Goal: Task Accomplishment & Management: Use online tool/utility

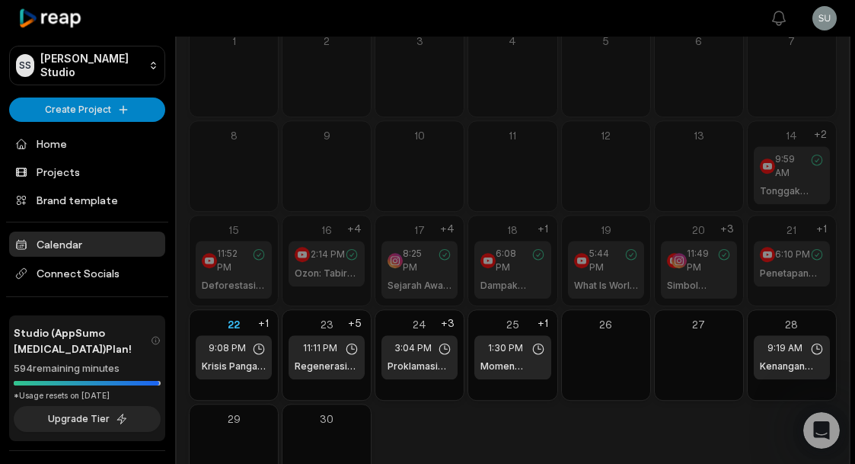
click at [793, 260] on span "6:10 PM" at bounding box center [792, 254] width 35 height 14
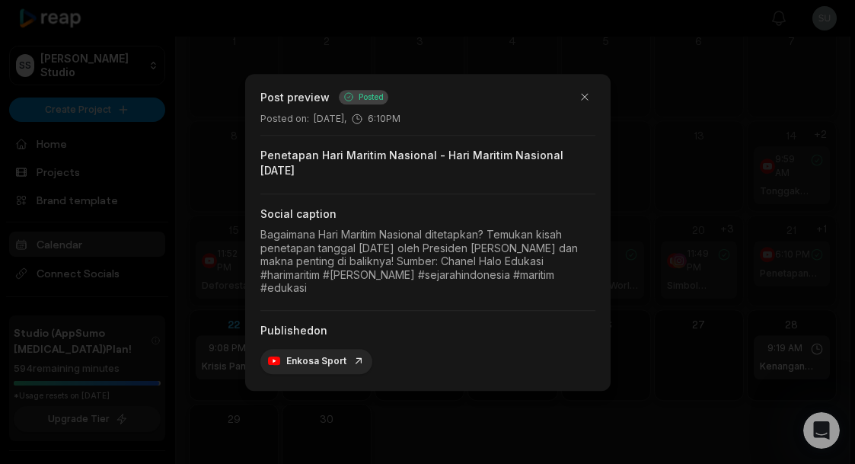
click at [743, 292] on div at bounding box center [427, 232] width 855 height 464
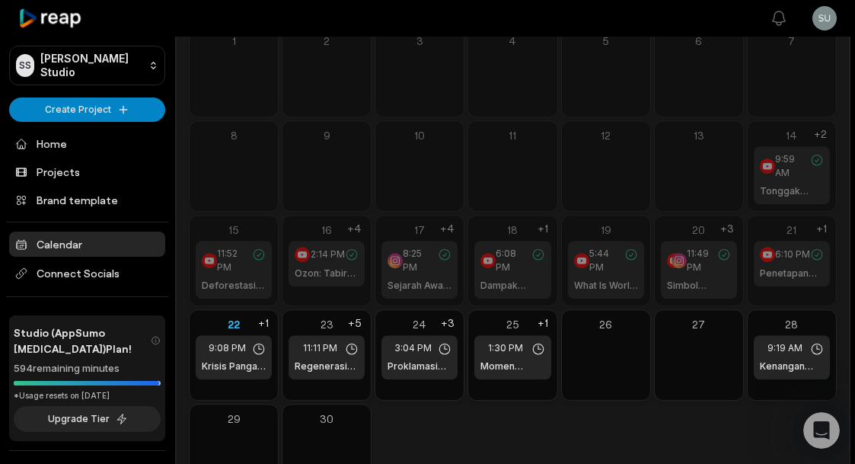
click at [225, 347] on span "9:08 PM" at bounding box center [227, 348] width 37 height 14
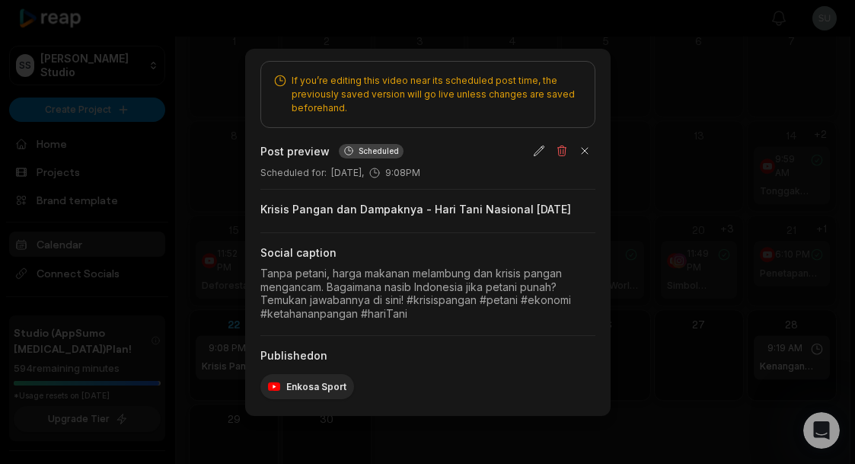
click at [688, 321] on div at bounding box center [427, 232] width 855 height 464
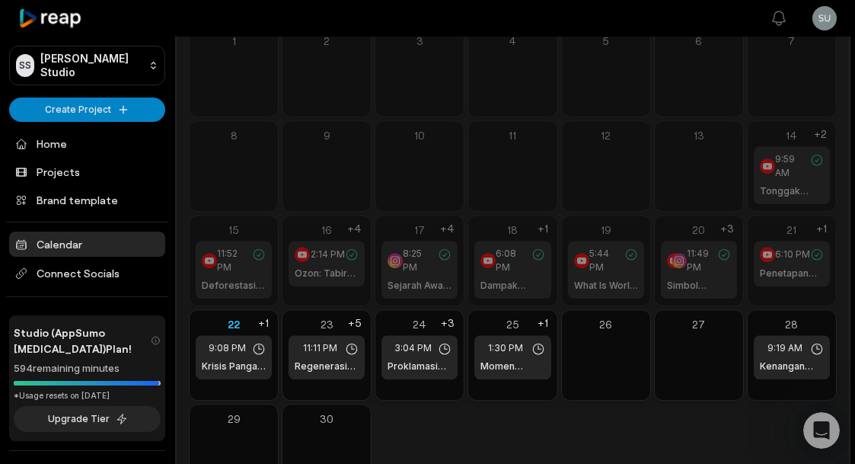
click at [326, 346] on span "11:11 PM" at bounding box center [320, 348] width 34 height 14
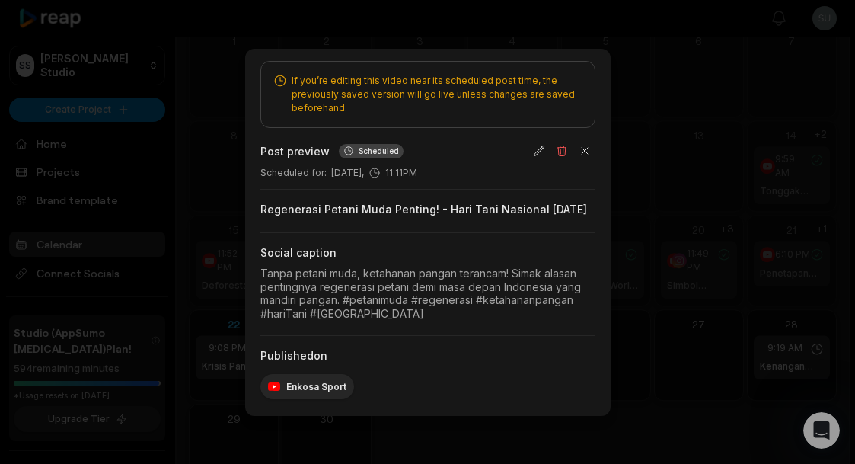
click at [690, 272] on div at bounding box center [427, 232] width 855 height 464
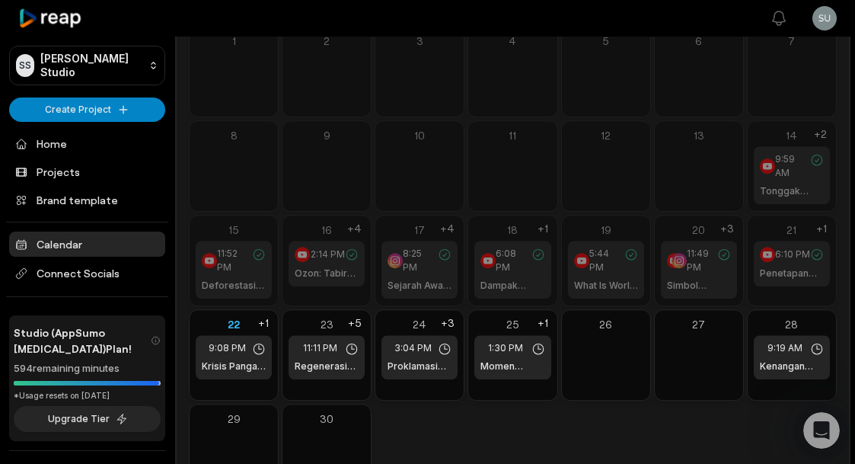
click at [714, 276] on div "11:49 PM Simbol Kedaulatan dan Peringatan - Sejarah Hari Bakti Pos dan Telekomu…" at bounding box center [699, 270] width 76 height 58
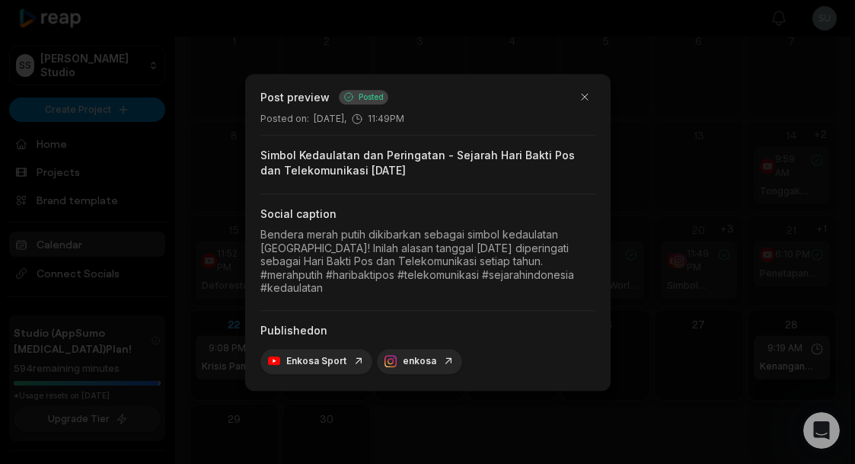
click at [732, 295] on div at bounding box center [427, 232] width 855 height 464
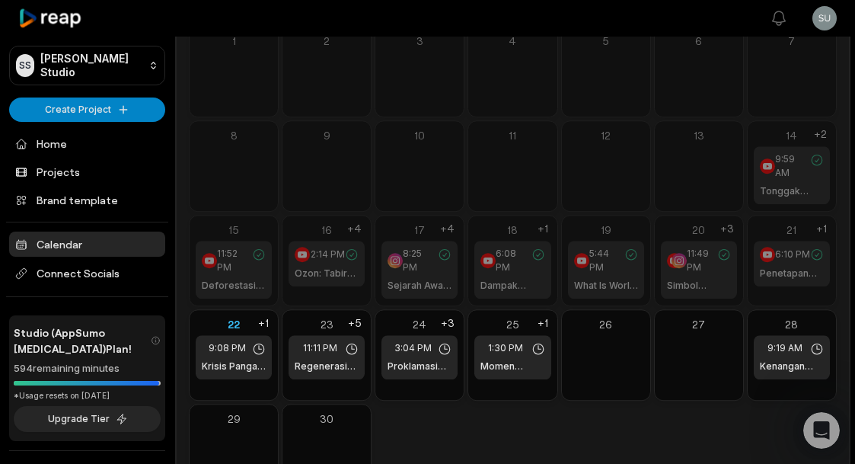
click at [320, 268] on h1 "Ozon: Tabir Surya Alami Bumi - Hari Ozon 16 September" at bounding box center [333, 273] width 76 height 14
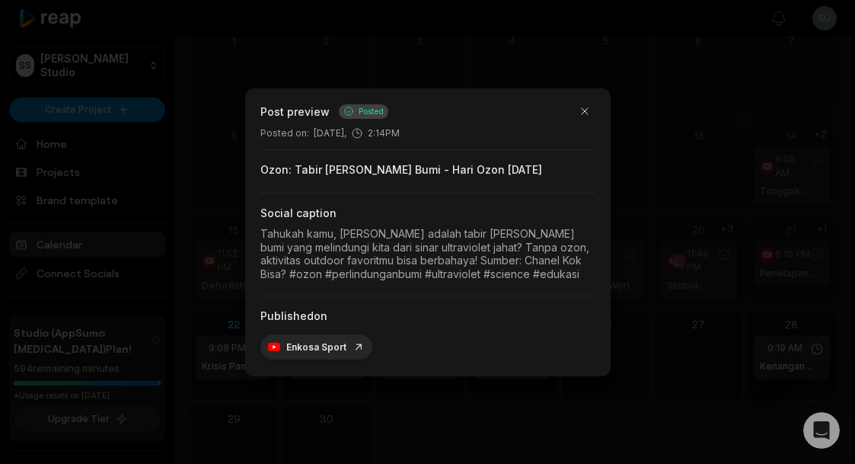
click at [722, 291] on div at bounding box center [427, 232] width 855 height 464
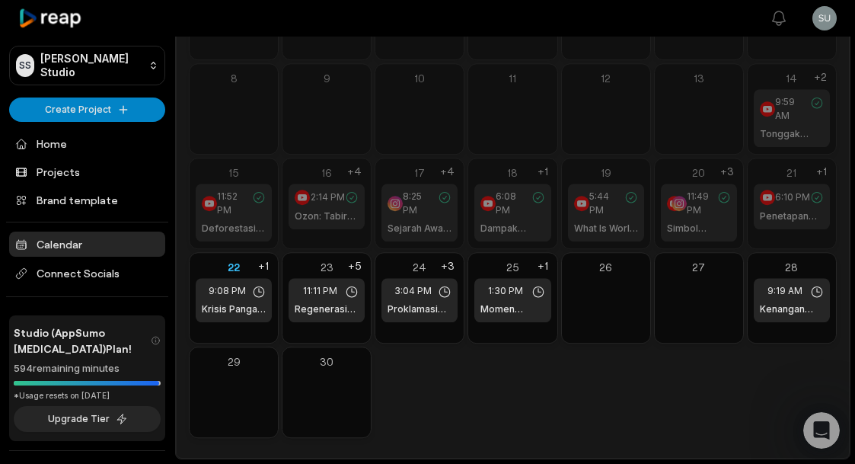
scroll to position [184, 0]
click at [797, 214] on h1 "Penetapan Hari Maritim Nasional - Hari Maritim Nasional 23 September" at bounding box center [792, 216] width 64 height 14
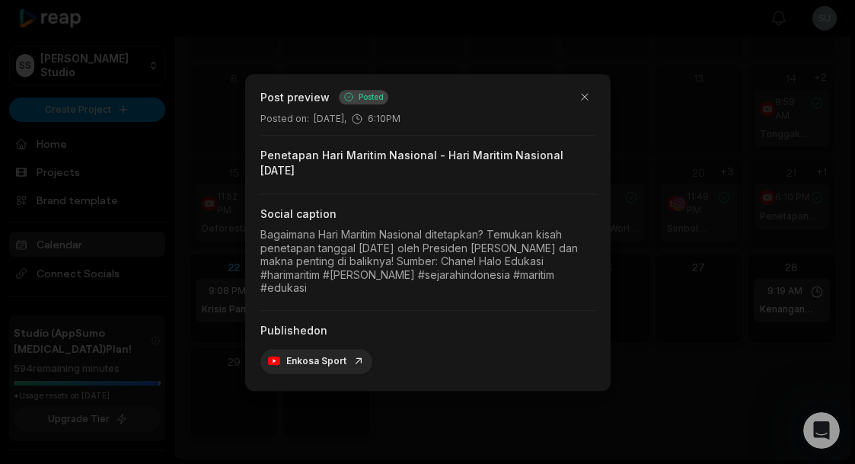
click at [693, 237] on div at bounding box center [427, 232] width 855 height 464
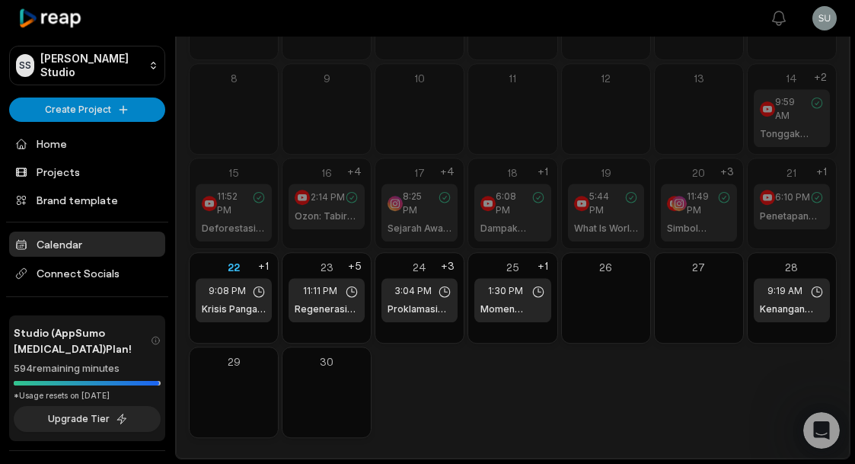
click at [508, 289] on span "1:30 PM" at bounding box center [505, 291] width 35 height 14
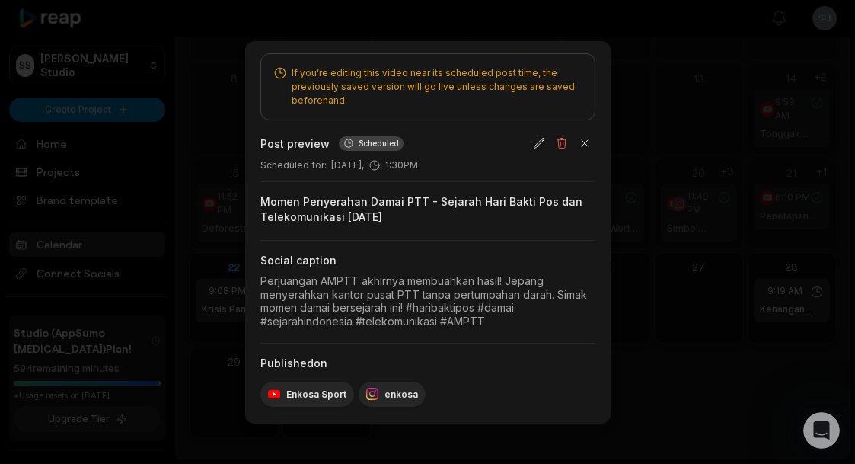
click at [655, 374] on div at bounding box center [427, 232] width 855 height 464
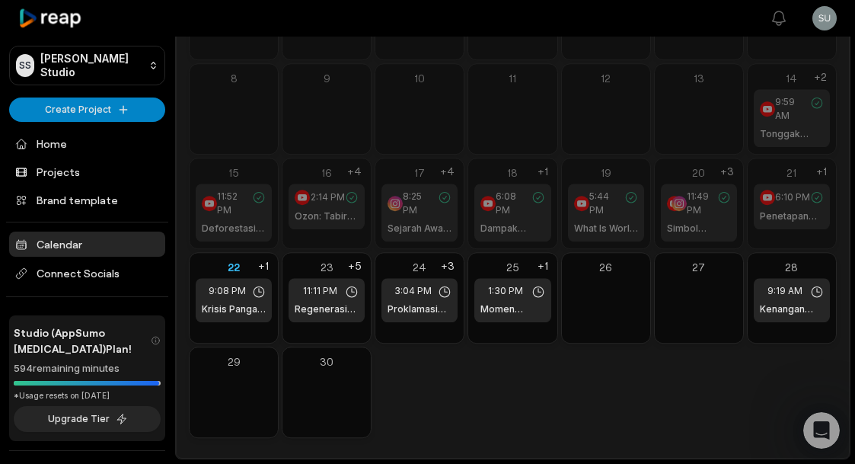
click at [599, 209] on span "5:44 PM" at bounding box center [607, 203] width 36 height 27
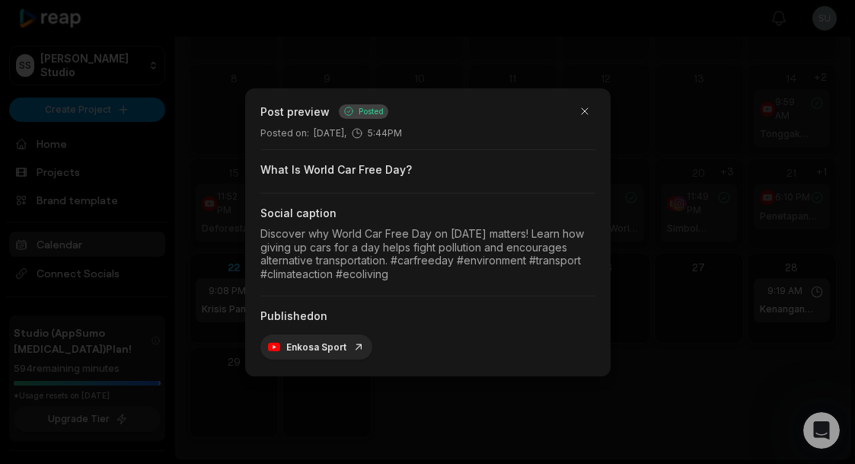
click at [653, 268] on div at bounding box center [427, 232] width 855 height 464
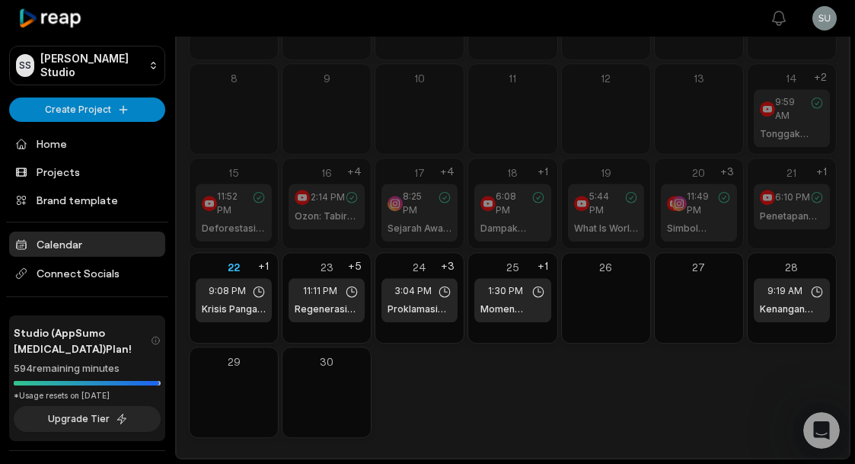
click at [228, 205] on span "11:52 PM" at bounding box center [235, 203] width 36 height 27
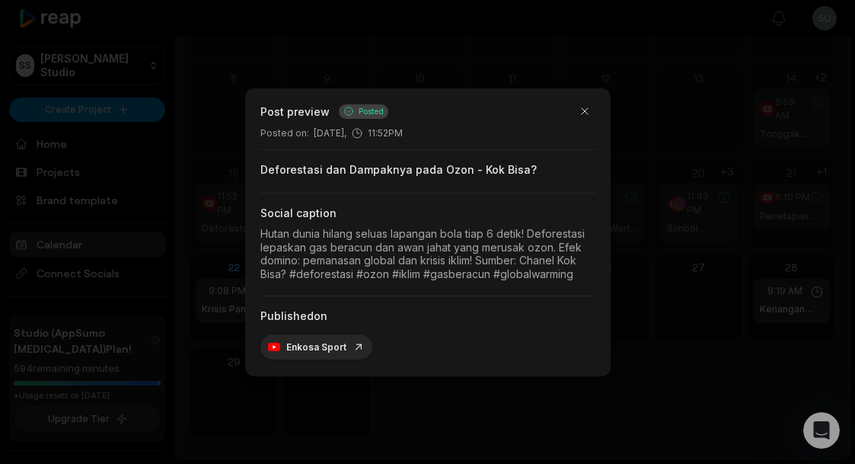
click at [671, 280] on div at bounding box center [427, 232] width 855 height 464
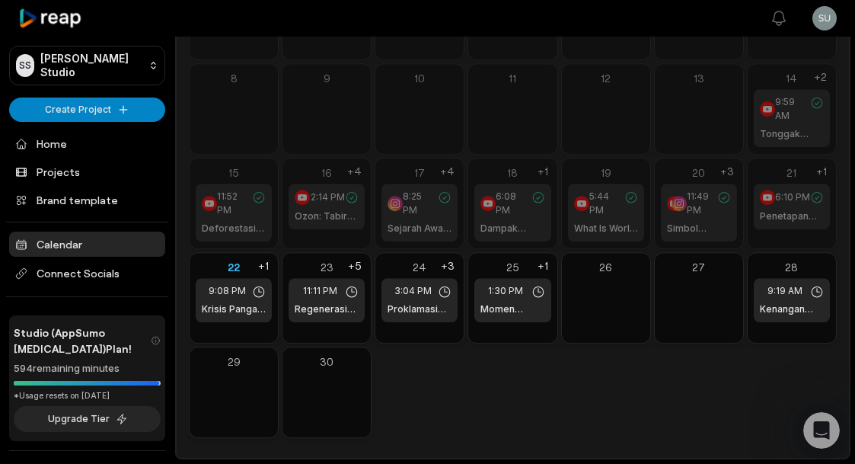
click at [326, 218] on h1 "Ozon: Tabir Surya Alami Bumi - Hari Ozon 16 September" at bounding box center [333, 216] width 76 height 14
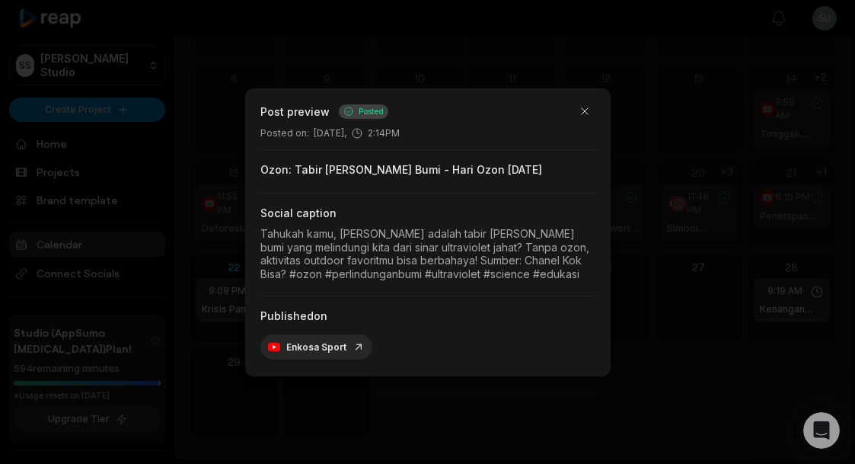
click at [660, 281] on div at bounding box center [427, 232] width 855 height 464
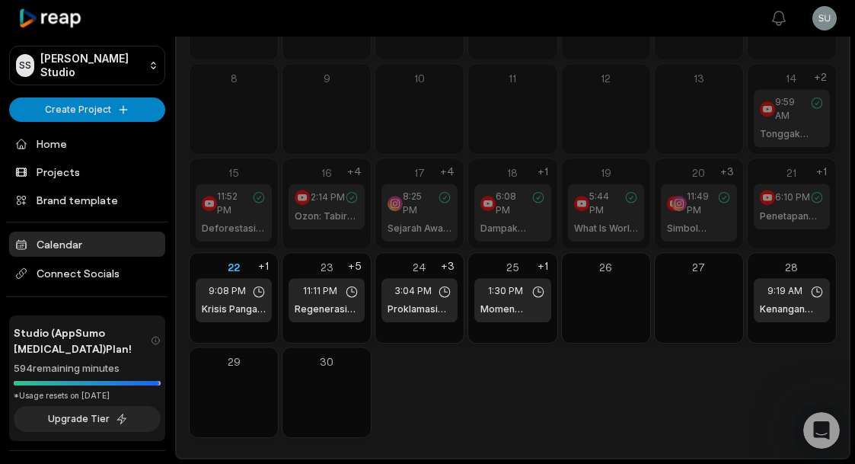
click at [404, 206] on span "8:25 PM" at bounding box center [420, 203] width 35 height 27
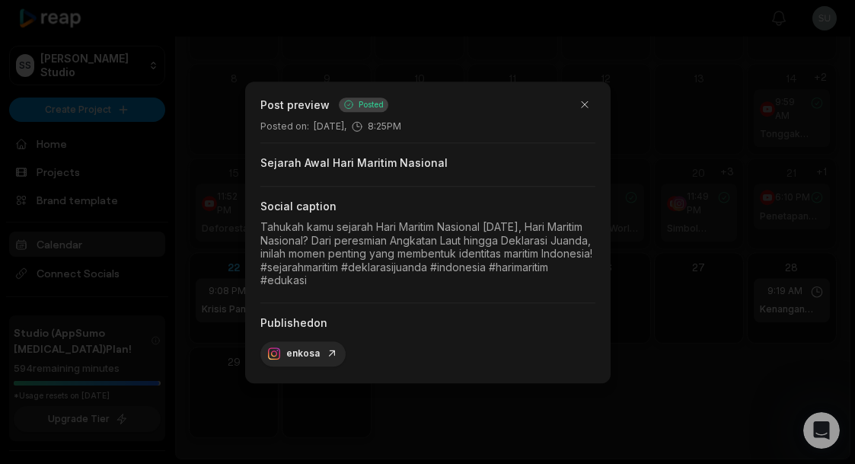
click at [668, 260] on div at bounding box center [427, 232] width 855 height 464
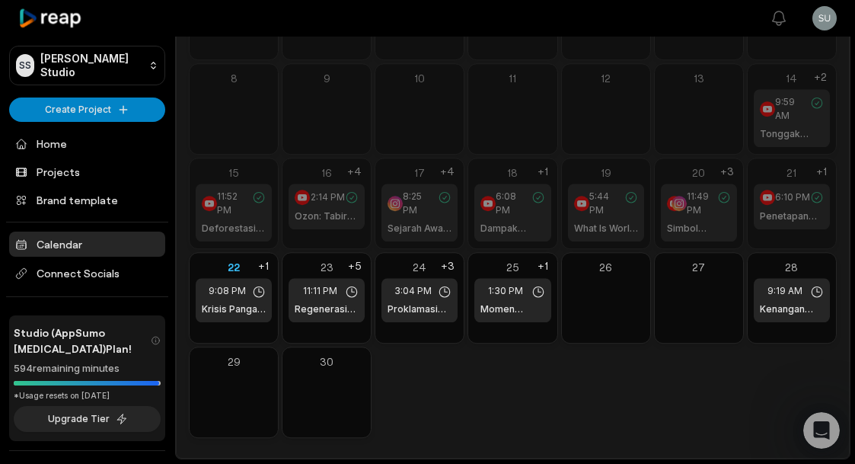
click at [499, 219] on div "6:08 PM Dampak Deklarasi Juanda - Hari Maritim Nasional 23 September" at bounding box center [512, 212] width 76 height 58
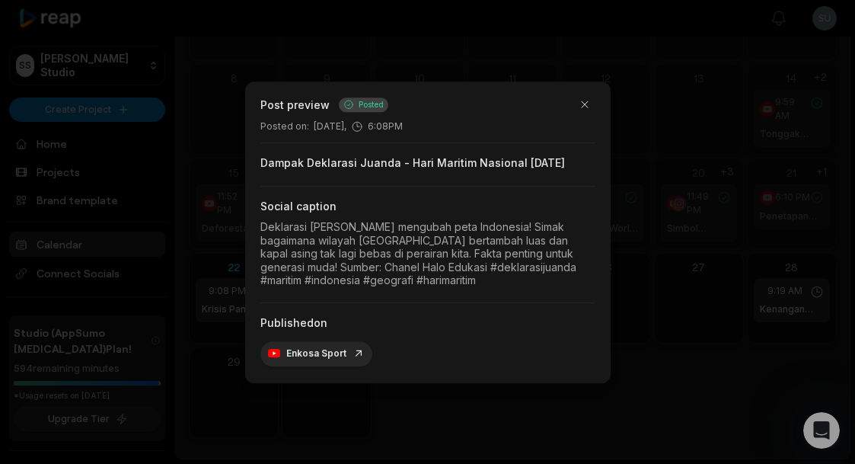
click at [650, 237] on div at bounding box center [427, 232] width 855 height 464
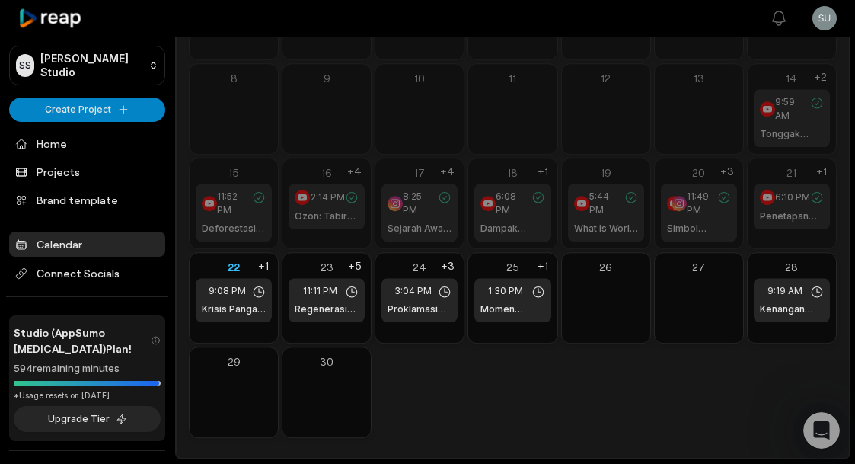
click at [609, 214] on span "5:44 PM" at bounding box center [607, 203] width 36 height 27
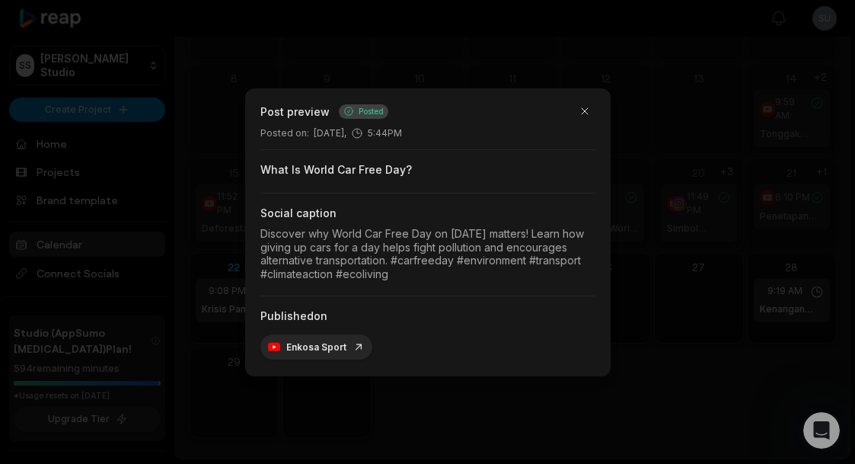
click at [679, 246] on div at bounding box center [427, 232] width 855 height 464
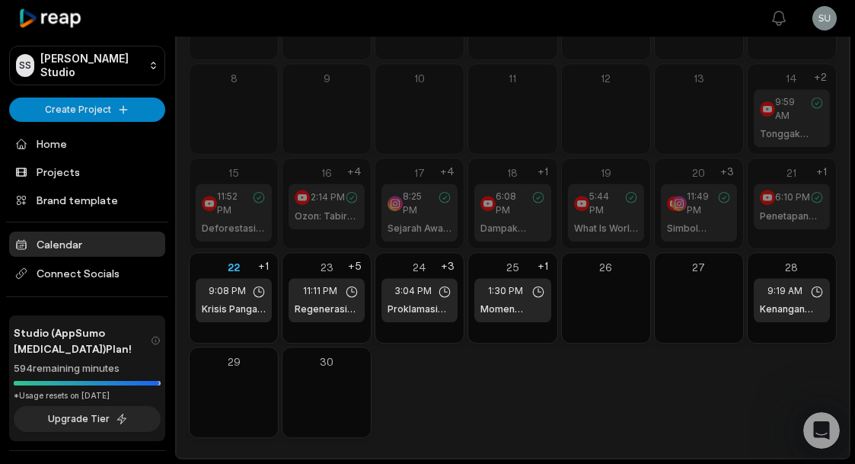
click at [682, 206] on icon at bounding box center [678, 203] width 9 height 9
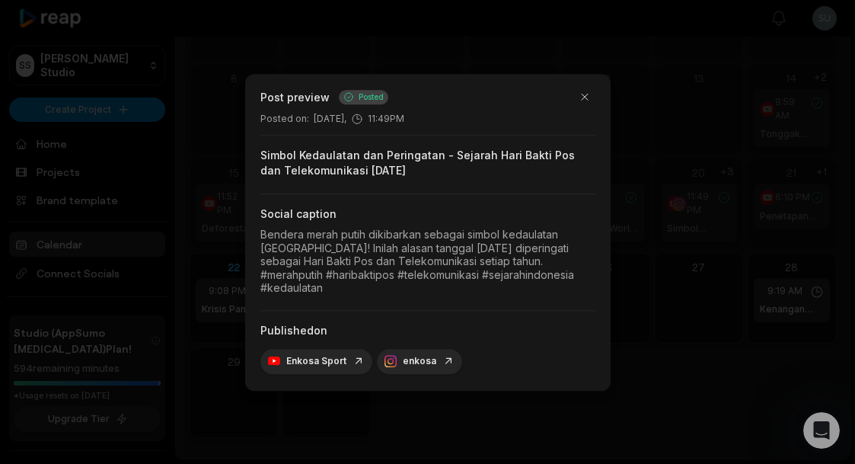
click at [738, 283] on div at bounding box center [427, 232] width 855 height 464
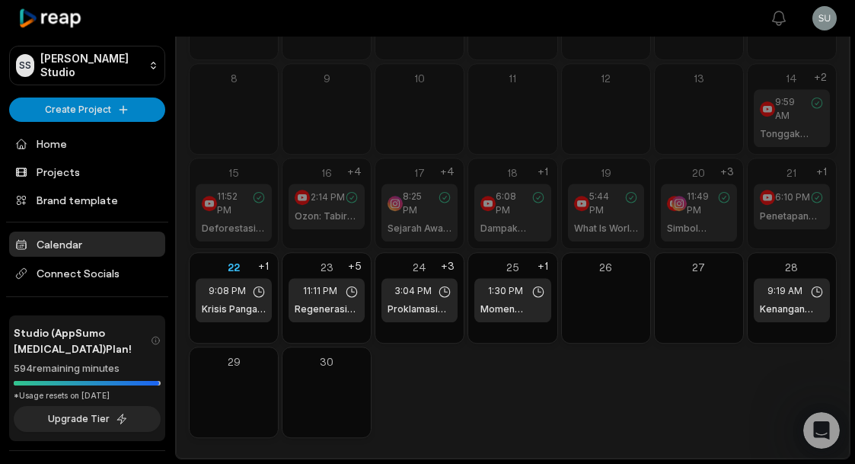
click at [787, 210] on h1 "Penetapan Hari Maritim Nasional - Hari Maritim Nasional 23 September" at bounding box center [792, 216] width 64 height 14
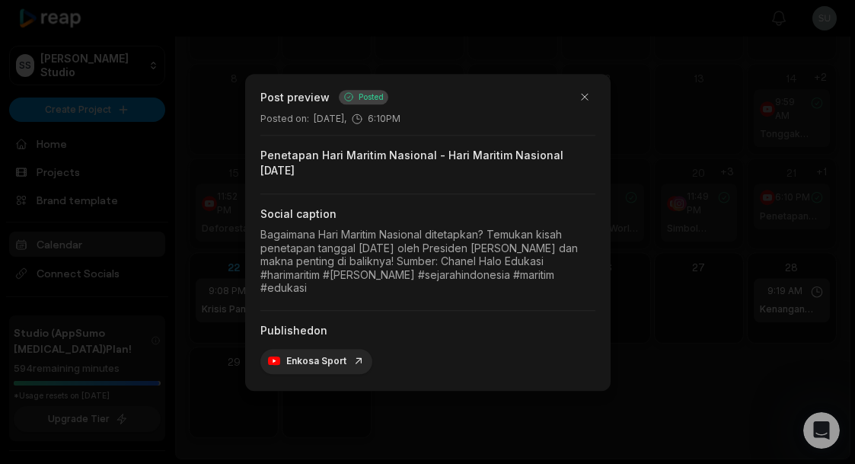
click at [774, 235] on div at bounding box center [427, 232] width 855 height 464
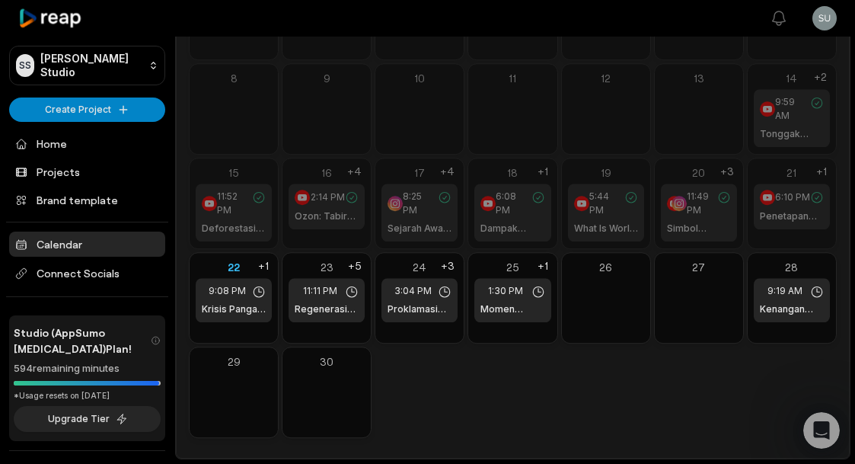
click at [792, 113] on span "9:59 AM" at bounding box center [793, 108] width 36 height 27
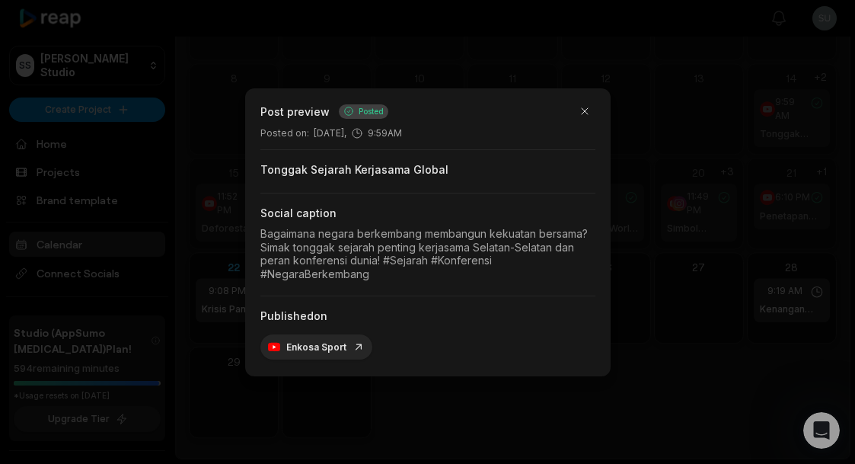
click at [773, 198] on div at bounding box center [427, 232] width 855 height 464
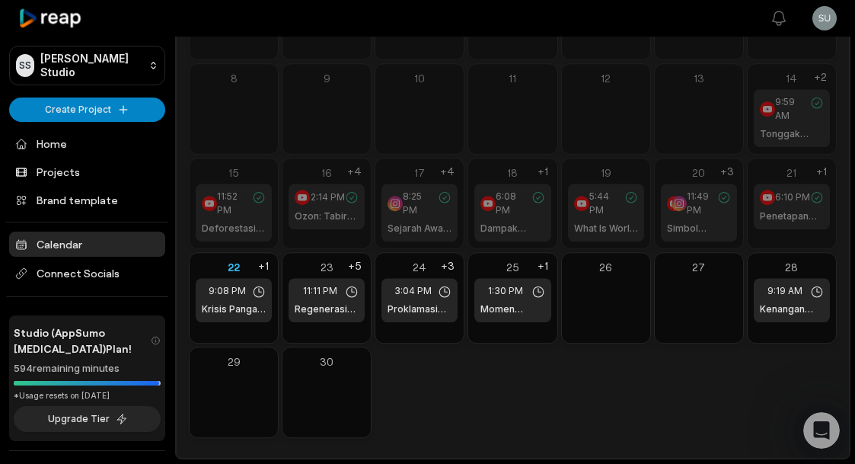
click at [791, 292] on span "9:19 AM" at bounding box center [784, 291] width 35 height 14
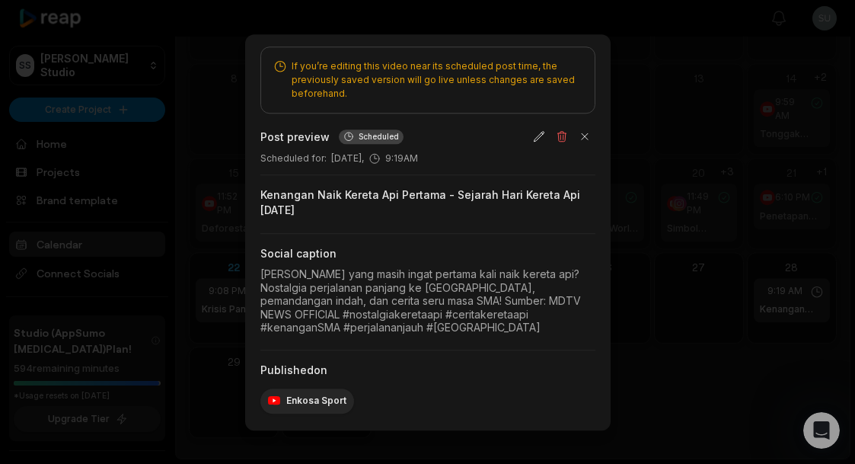
click at [738, 292] on div at bounding box center [427, 232] width 855 height 464
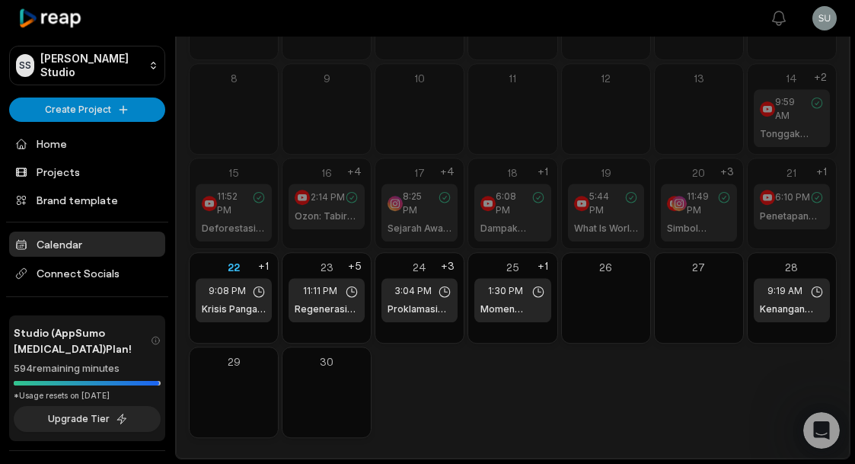
click at [499, 293] on span "1:30 PM" at bounding box center [505, 291] width 35 height 14
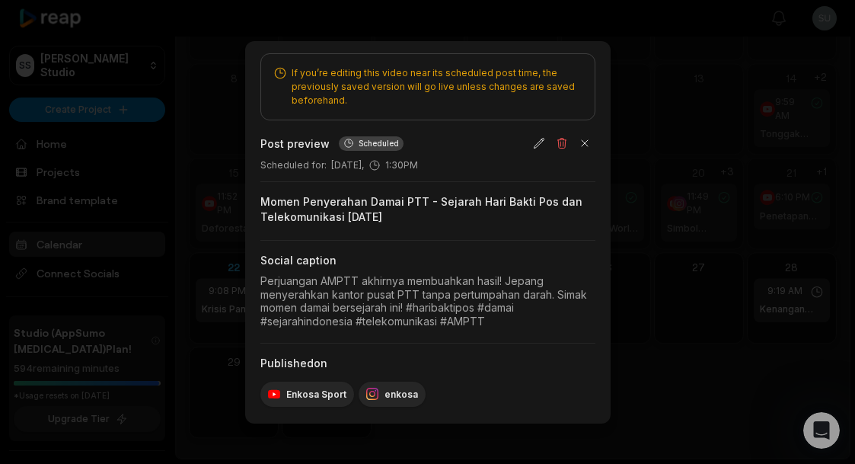
click at [645, 370] on div at bounding box center [427, 232] width 855 height 464
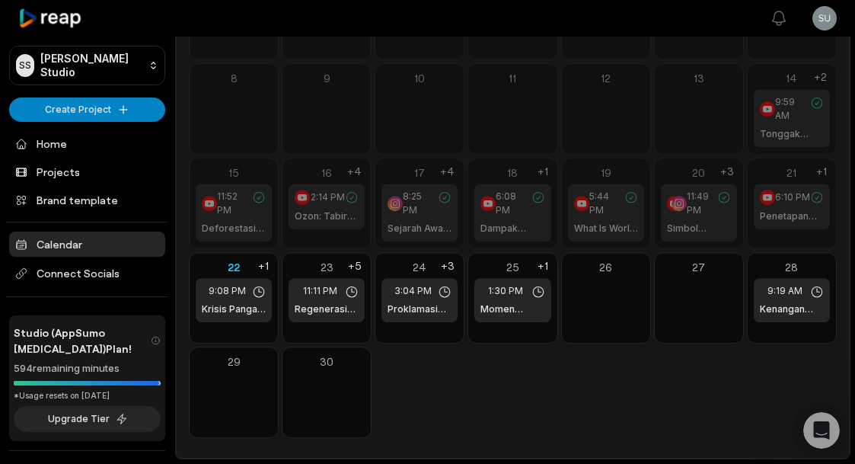
click at [690, 373] on div "Mon Tue Wed Thu Fri Sat Sun 1 2 3 4 5 6 7 8 9 10 11 12 13 14 9:59 AM Tonggak Se…" at bounding box center [513, 189] width 648 height 497
click at [508, 280] on div "1:30 PM Momen Penyerahan Damai PTT - Sejarah Hari Bakti Pos dan Telekomunikasi …" at bounding box center [512, 300] width 76 height 44
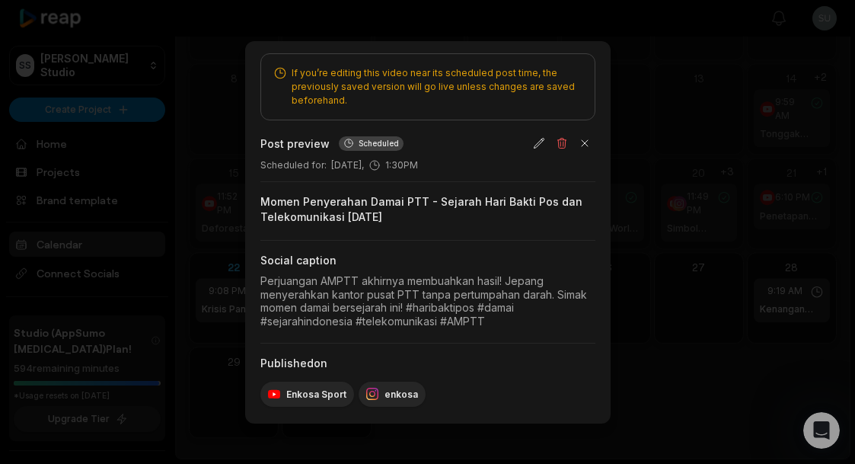
click at [702, 400] on div at bounding box center [427, 232] width 855 height 464
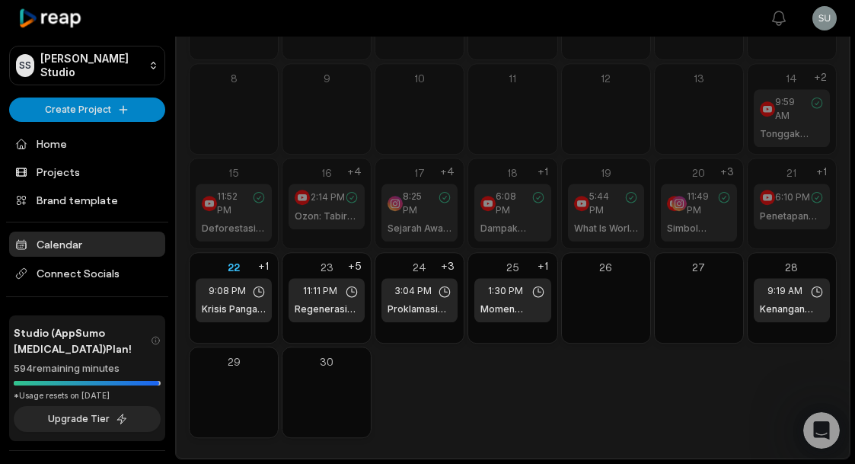
click at [54, 165] on link "Projects" at bounding box center [87, 171] width 156 height 25
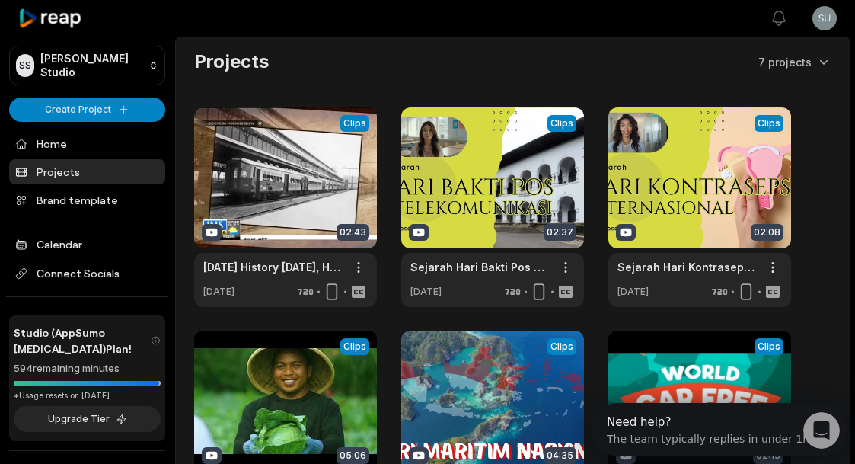
click at [263, 174] on link at bounding box center [285, 206] width 183 height 199
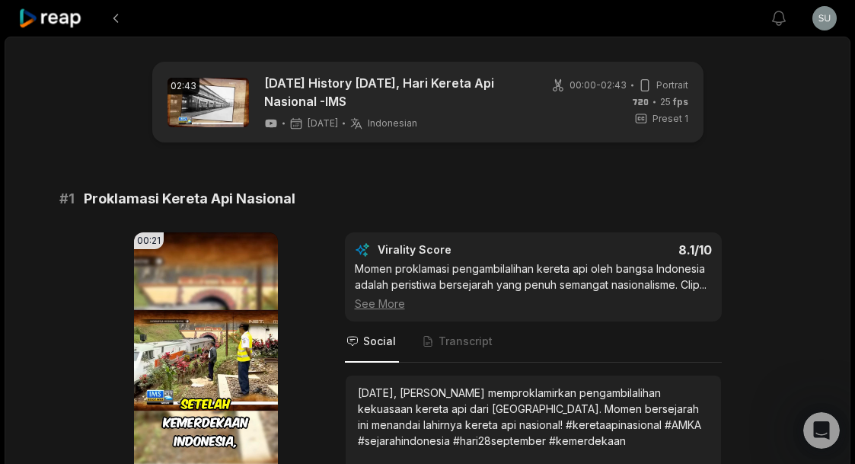
click at [65, 9] on icon at bounding box center [50, 18] width 65 height 21
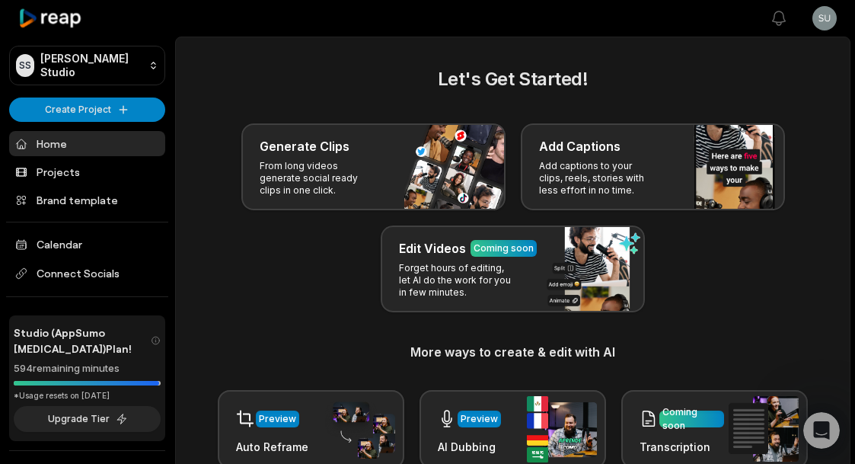
click at [63, 234] on link "Calendar" at bounding box center [87, 243] width 156 height 25
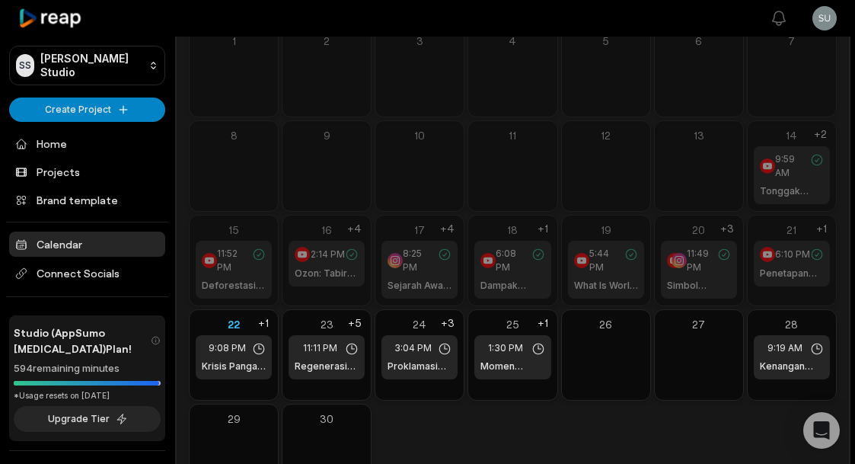
scroll to position [126, 0]
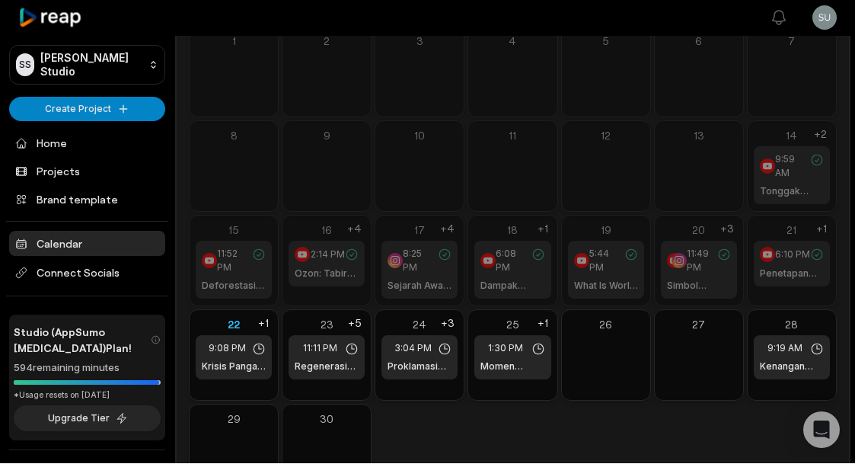
click at [721, 441] on div "Mon Tue Wed Thu Fri Sat Sun 1 2 3 4 5 6 7 8 9 10 11 12 13 14 9:59 AM Tonggak Se…" at bounding box center [513, 246] width 648 height 497
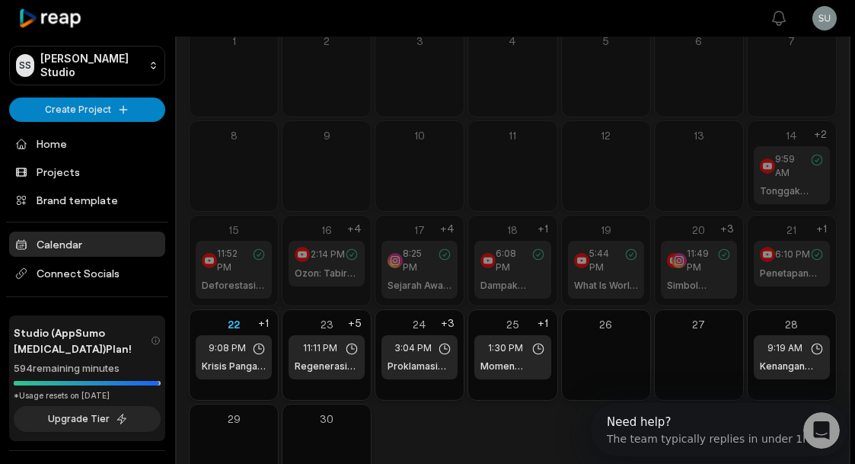
scroll to position [0, 0]
click at [805, 264] on div "6:10 PM Penetapan Hari Maritim Nasional - Hari Maritim Nasional 23 September" at bounding box center [792, 264] width 76 height 46
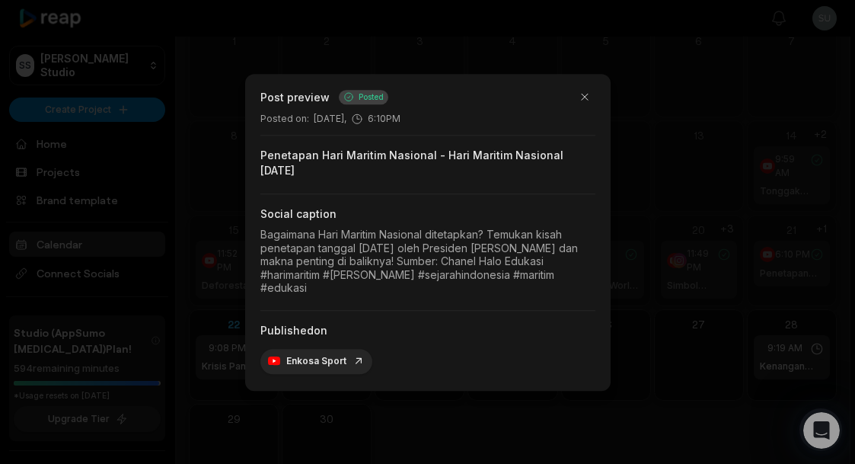
click at [741, 362] on div at bounding box center [427, 232] width 855 height 464
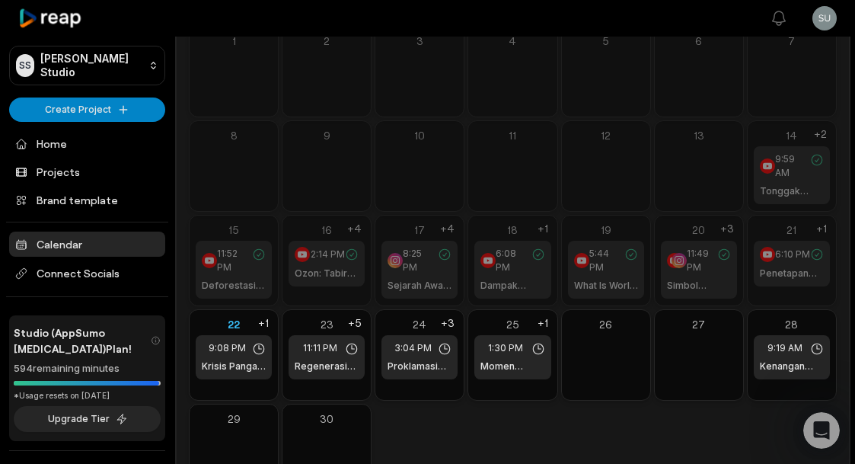
click at [685, 362] on button at bounding box center [699, 355] width 76 height 20
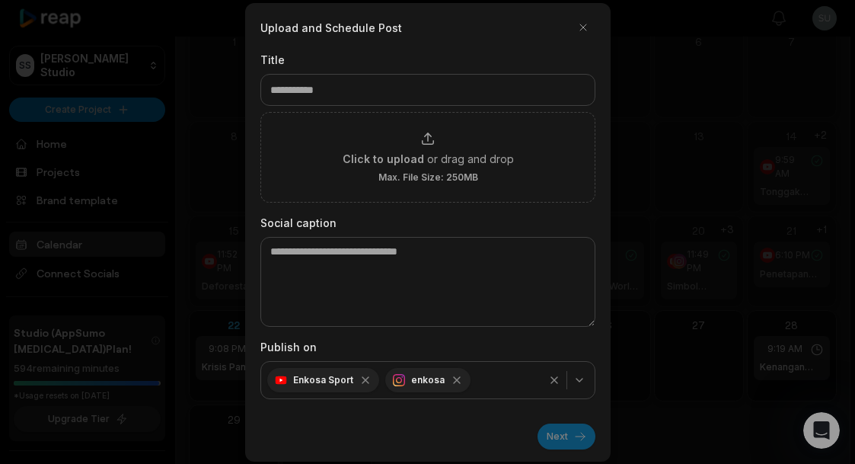
click at [725, 419] on div at bounding box center [427, 232] width 855 height 464
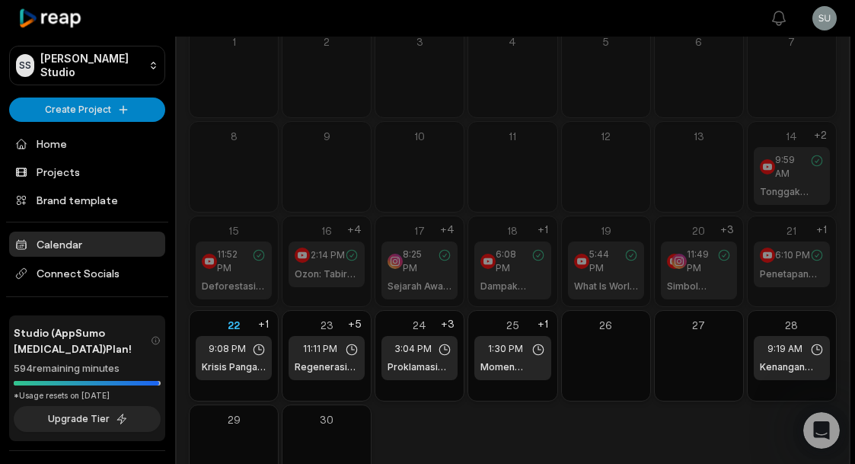
click at [786, 353] on span "9:19 AM" at bounding box center [784, 349] width 35 height 14
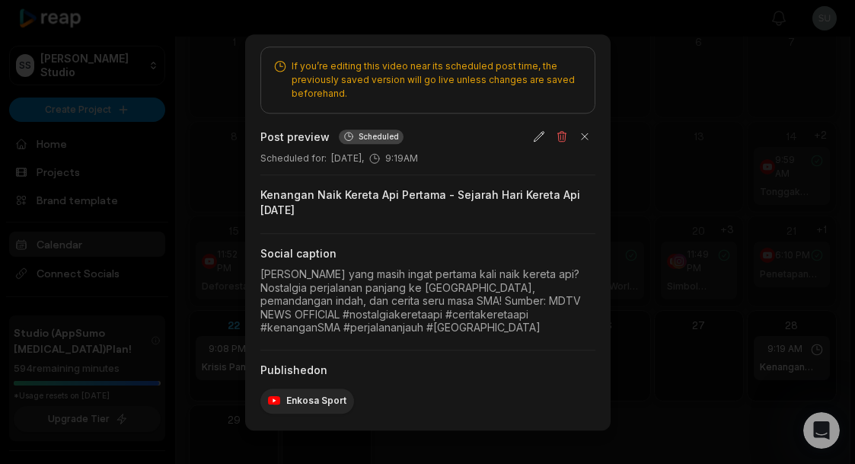
click at [684, 401] on div at bounding box center [427, 232] width 855 height 464
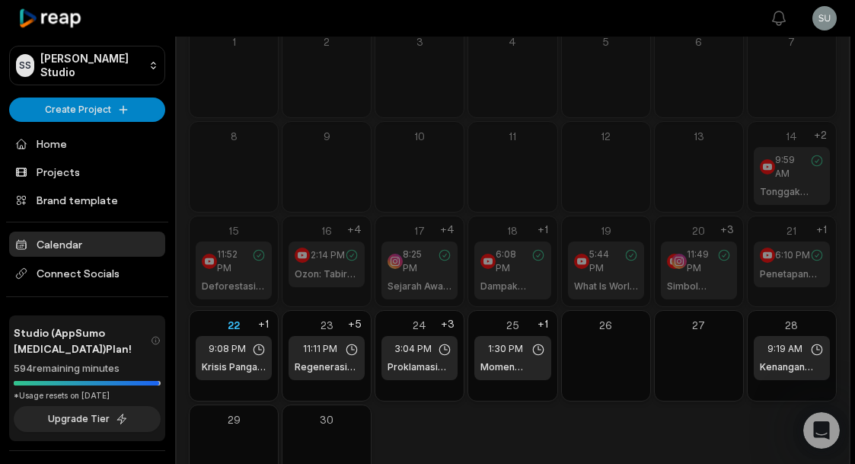
click at [655, 428] on div "Mon Tue Wed Thu Fri Sat Sun 1 2 3 4 5 6 7 8 9 10 11 12 13 14 9:59 AM Tonggak Se…" at bounding box center [513, 246] width 648 height 497
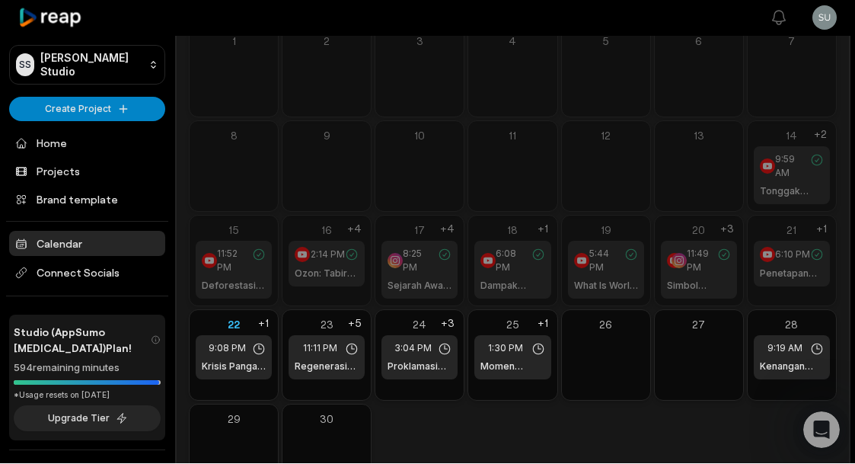
click at [46, 169] on link "Projects" at bounding box center [87, 171] width 156 height 25
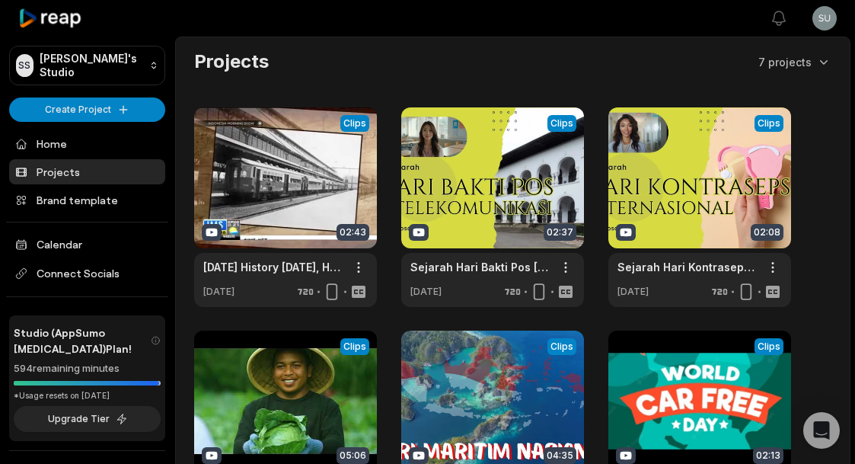
click at [245, 183] on link at bounding box center [285, 206] width 183 height 199
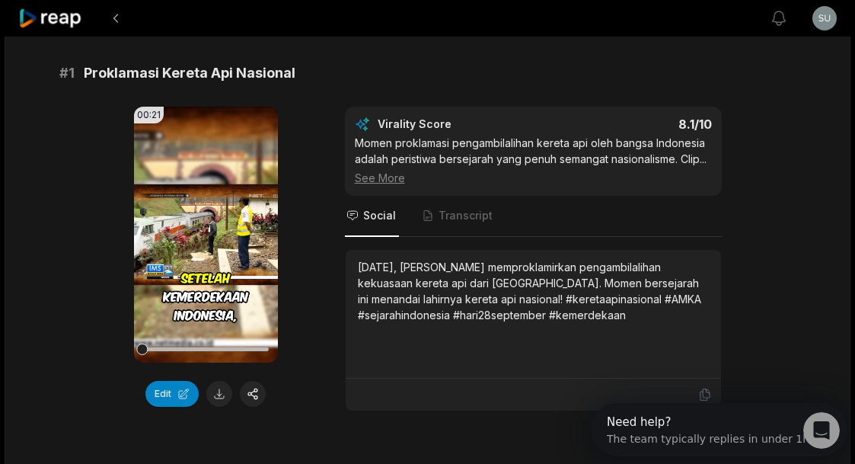
scroll to position [125, 0]
click at [199, 234] on icon at bounding box center [205, 235] width 18 height 18
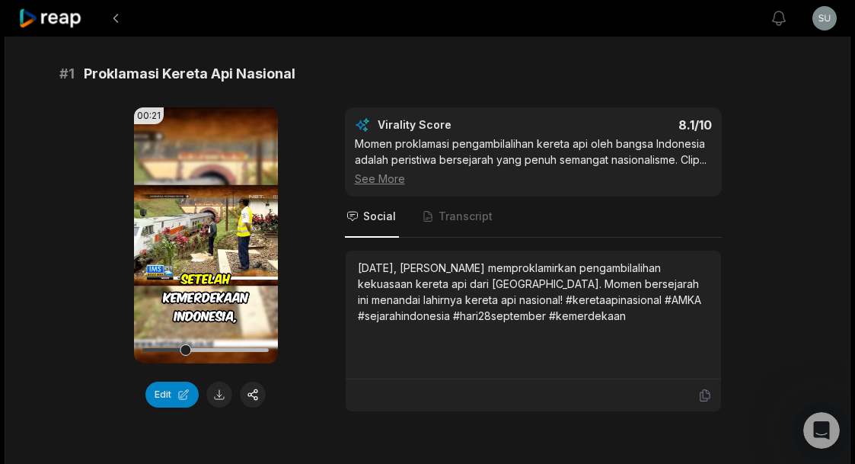
click at [243, 397] on button "button" at bounding box center [253, 394] width 26 height 26
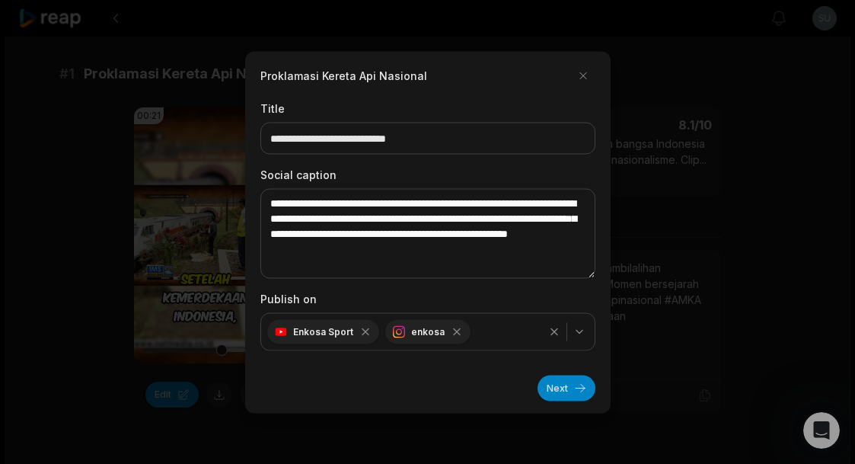
click at [573, 400] on button "Next" at bounding box center [566, 388] width 58 height 26
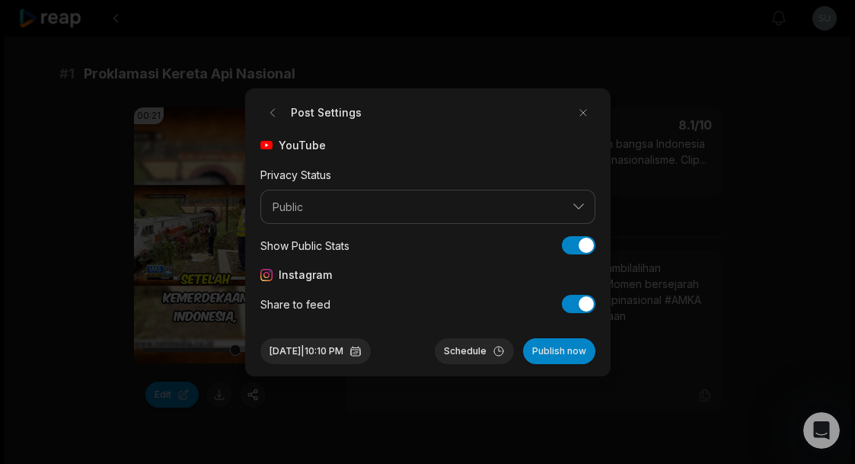
click at [585, 314] on div "YouTube Privacy Status Public Show Public Stats Show Public Stats Instagram Sha…" at bounding box center [427, 225] width 335 height 177
click at [579, 313] on button "Share to feed" at bounding box center [578, 304] width 33 height 18
click at [566, 364] on button "Publish now" at bounding box center [559, 351] width 72 height 26
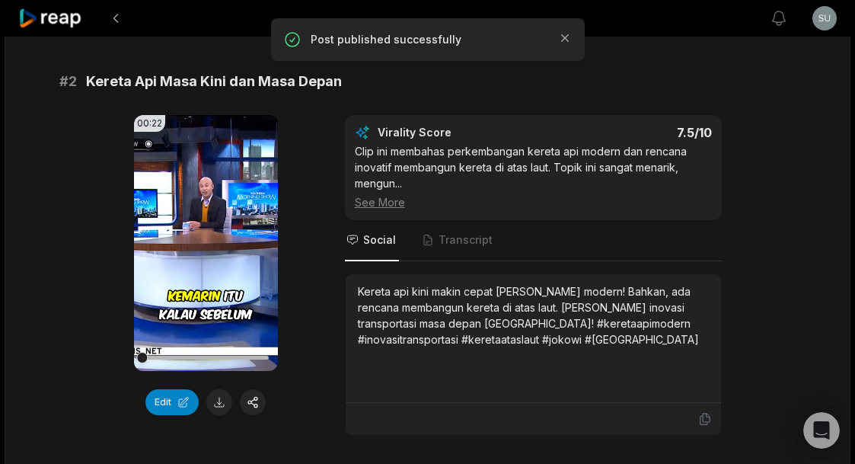
scroll to position [565, 0]
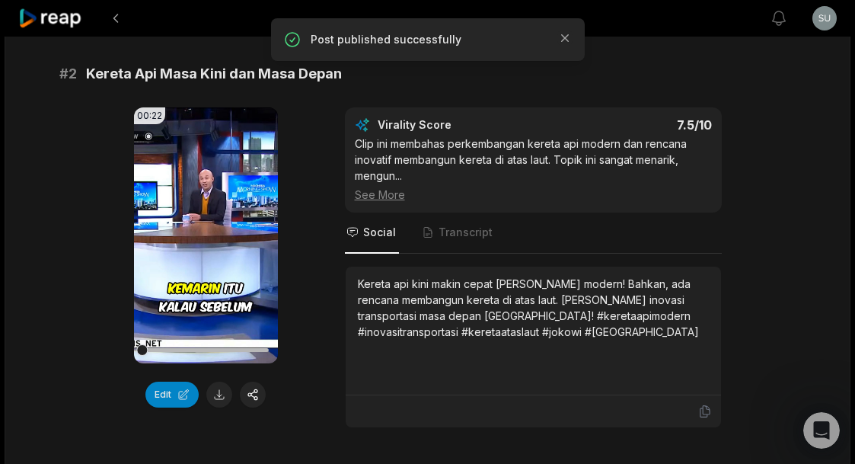
click at [246, 407] on button "button" at bounding box center [253, 394] width 26 height 26
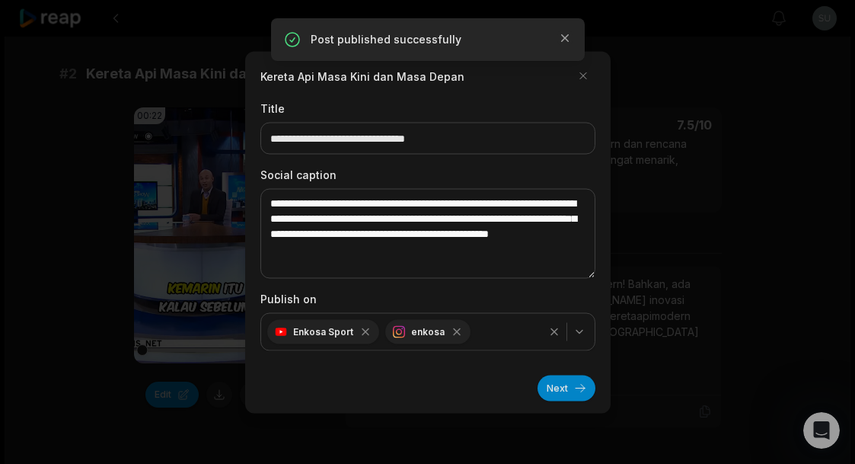
click at [84, 317] on div at bounding box center [427, 232] width 855 height 464
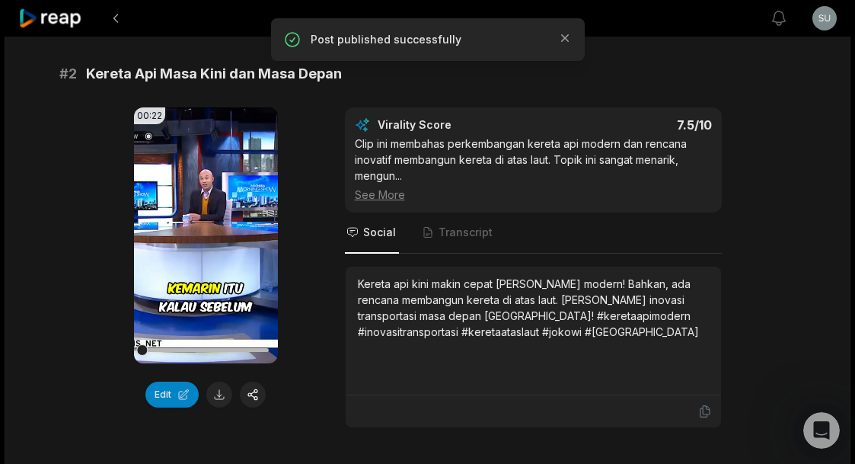
click at [253, 406] on button "button" at bounding box center [253, 394] width 26 height 26
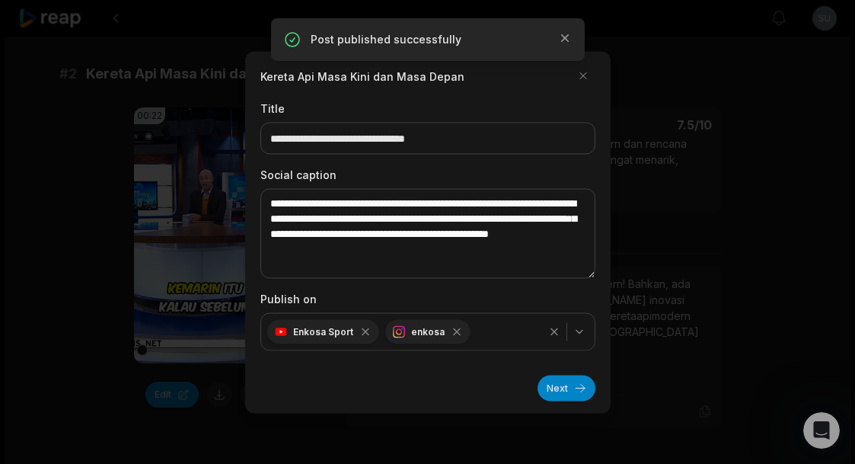
click at [456, 337] on icon "button" at bounding box center [457, 331] width 12 height 12
click at [569, 400] on button "Next" at bounding box center [566, 388] width 58 height 26
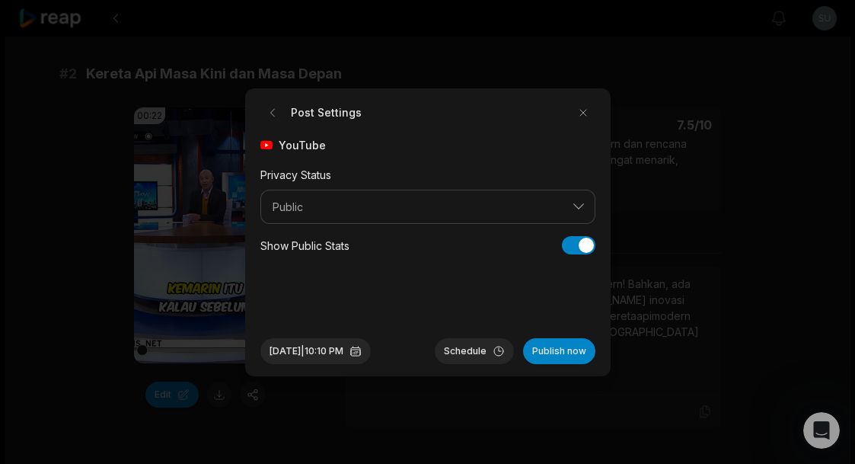
click at [371, 364] on button "[DATE] 10:10 PM" at bounding box center [315, 351] width 110 height 26
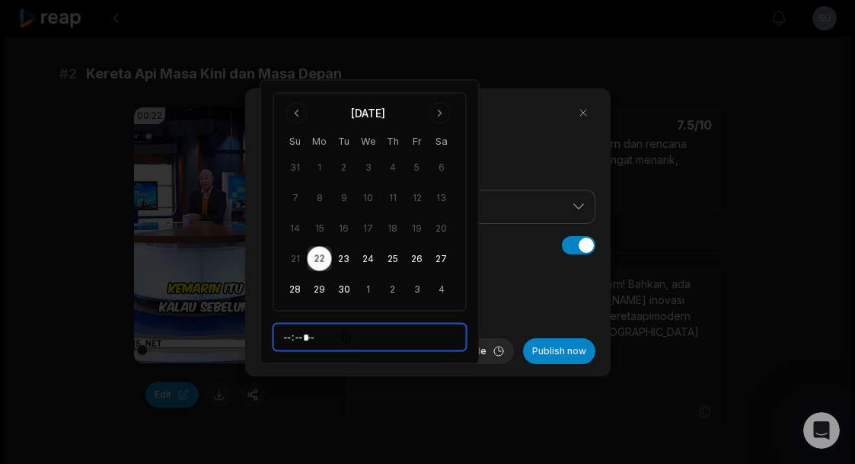
click at [392, 337] on input "*****" at bounding box center [369, 337] width 193 height 27
click at [375, 253] on button "24" at bounding box center [368, 259] width 24 height 24
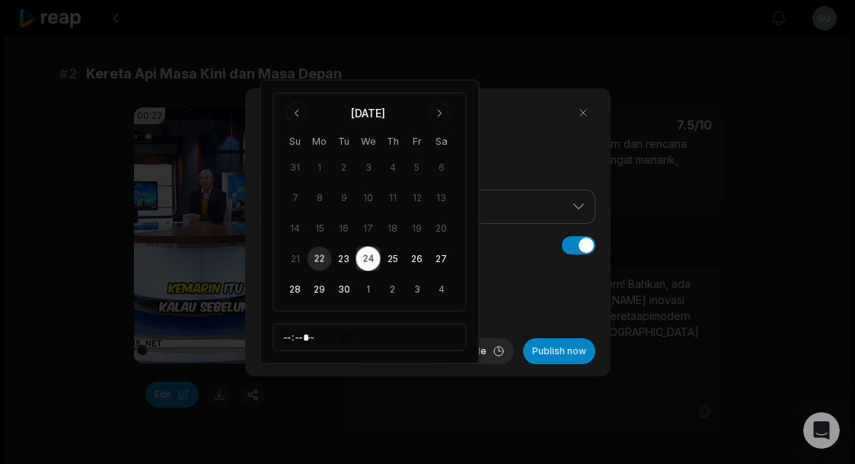
click at [368, 364] on button "[DATE] 10:10 PM" at bounding box center [315, 351] width 110 height 26
click at [366, 364] on button "[DATE] 10:10 PM" at bounding box center [315, 351] width 110 height 26
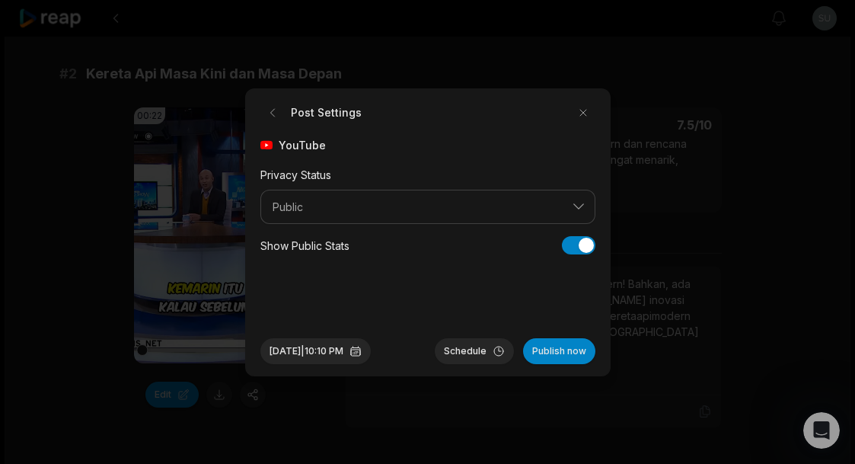
click at [368, 364] on button "[DATE] 10:10 PM" at bounding box center [315, 351] width 110 height 26
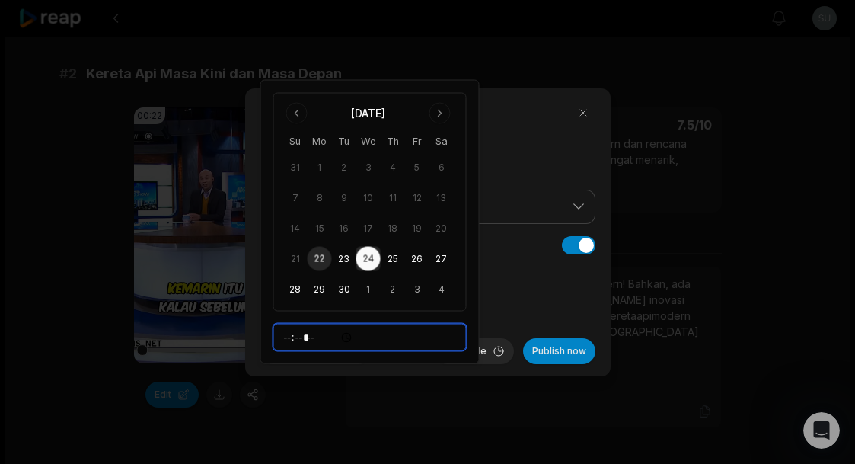
click at [391, 327] on input "*****" at bounding box center [369, 337] width 193 height 27
type input "*****"
click at [482, 364] on button "Schedule" at bounding box center [474, 351] width 79 height 26
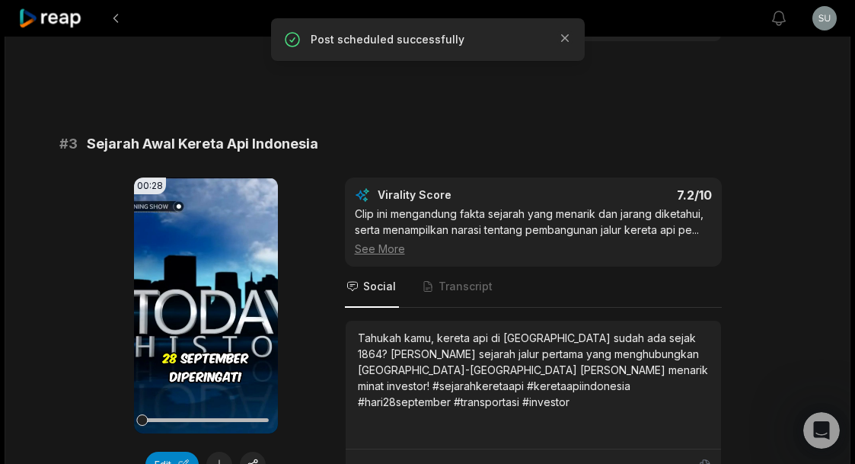
scroll to position [956, 0]
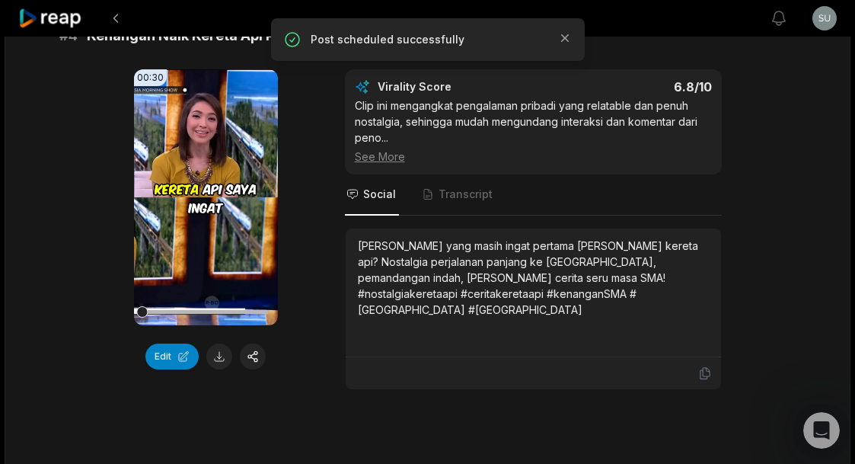
click at [261, 369] on button "button" at bounding box center [253, 356] width 26 height 26
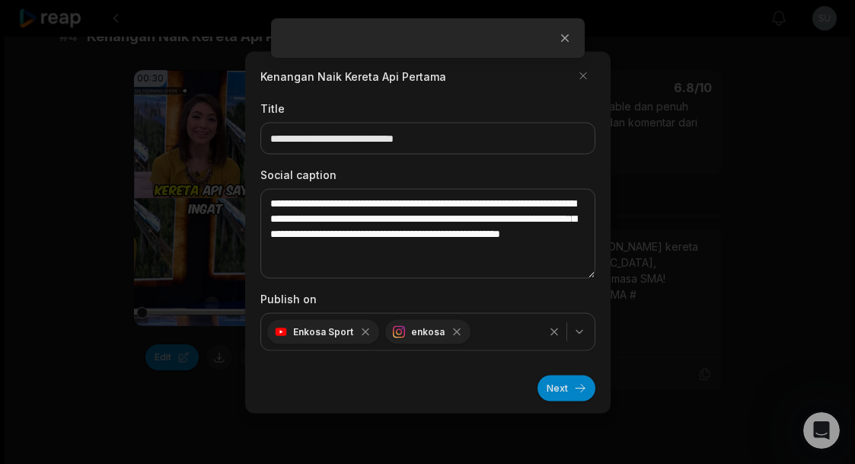
click at [316, 463] on div at bounding box center [427, 232] width 855 height 464
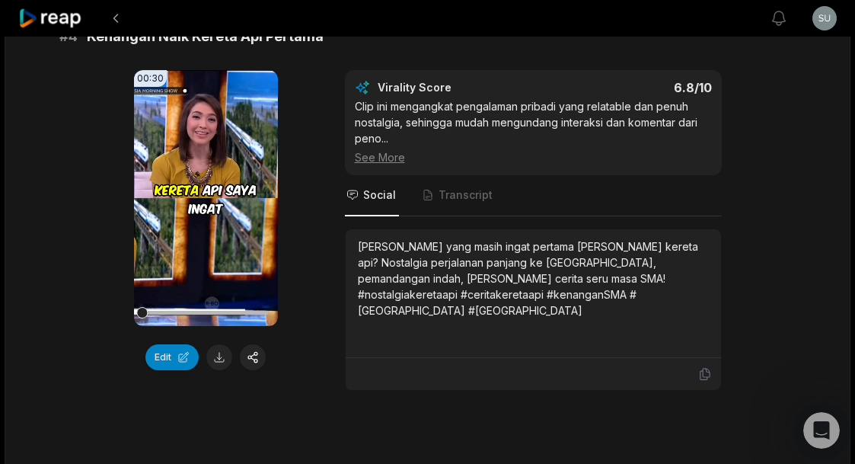
click at [209, 194] on video "Your browser does not support mp4 format." at bounding box center [206, 198] width 144 height 256
click at [257, 356] on div "00:30 Your browser does not support mp4 format. Edit" at bounding box center [206, 230] width 144 height 320
click at [251, 367] on button "button" at bounding box center [253, 357] width 26 height 26
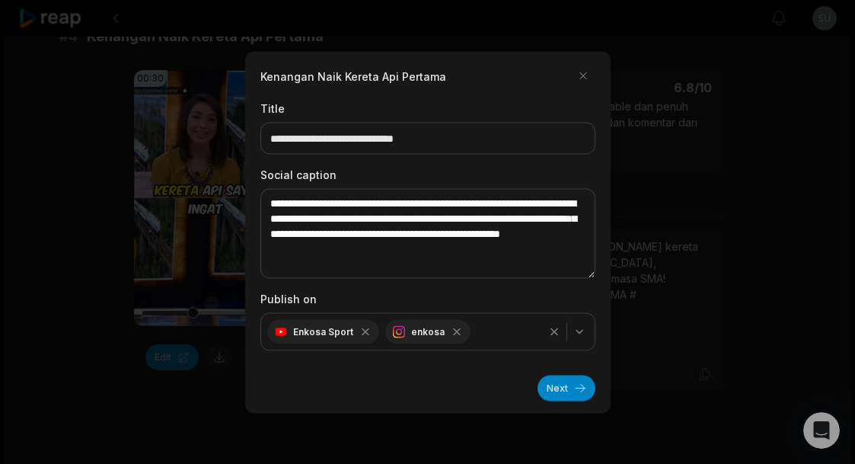
click at [563, 400] on button "Next" at bounding box center [566, 388] width 58 height 26
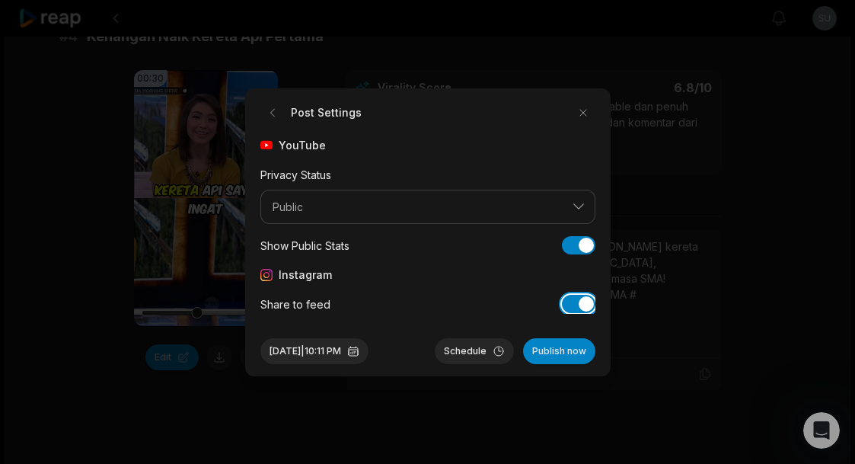
click at [578, 313] on button "Share to feed" at bounding box center [578, 304] width 33 height 18
click at [367, 364] on button "[DATE] 10:11 PM" at bounding box center [314, 351] width 108 height 26
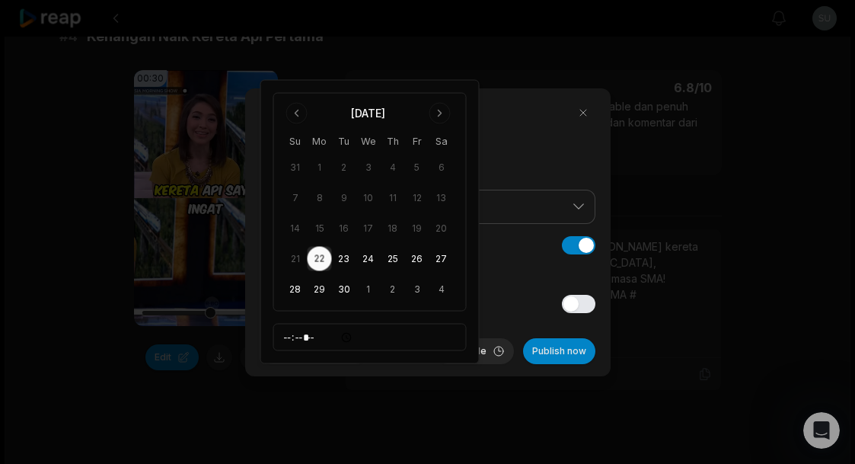
click at [418, 260] on button "26" at bounding box center [417, 259] width 24 height 24
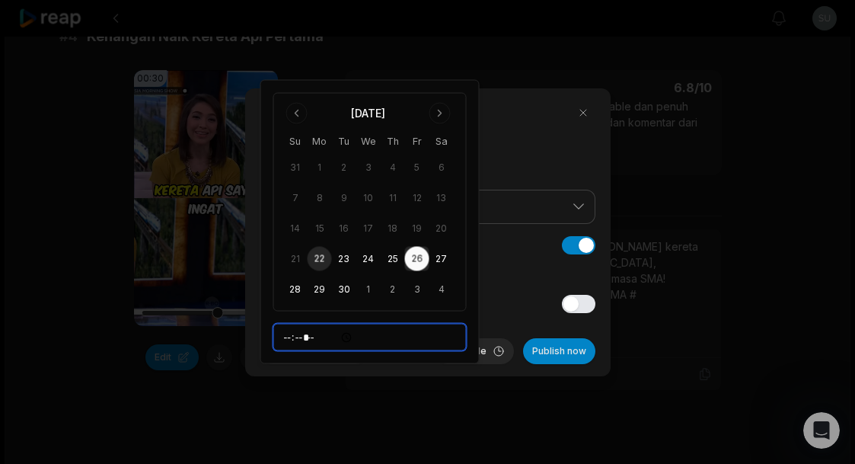
click at [428, 329] on input "*****" at bounding box center [369, 337] width 193 height 27
type input "*****"
click at [481, 364] on button "Schedule" at bounding box center [474, 351] width 79 height 26
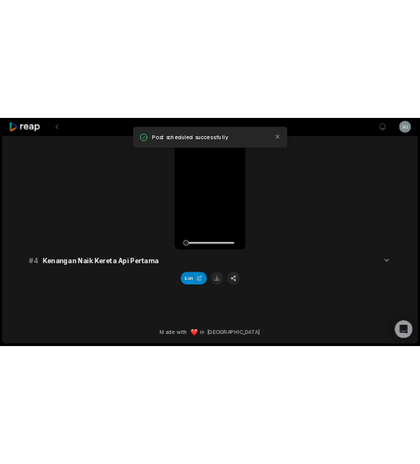
scroll to position [1047, 0]
